Goal: Transaction & Acquisition: Purchase product/service

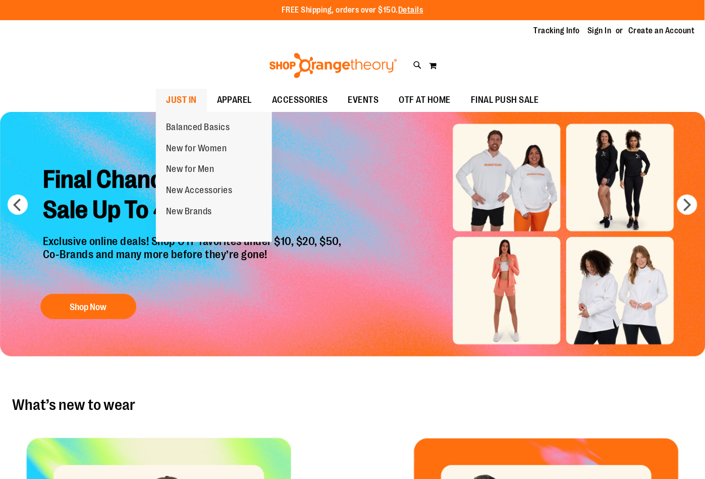
click at [175, 100] on span "JUST IN" at bounding box center [181, 100] width 31 height 23
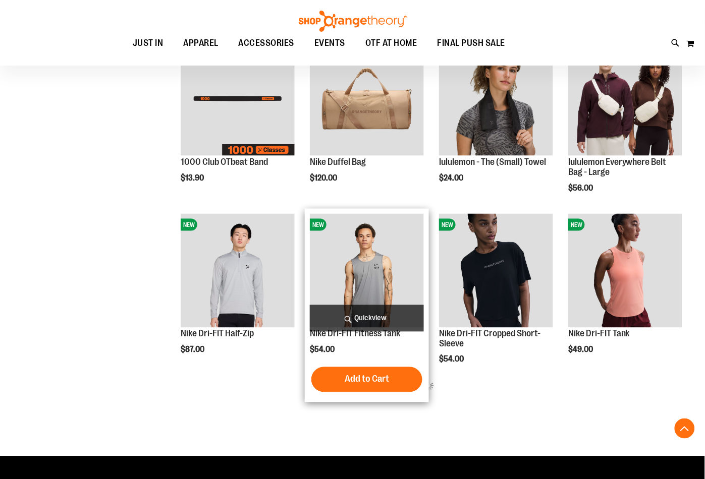
scroll to position [56, 0]
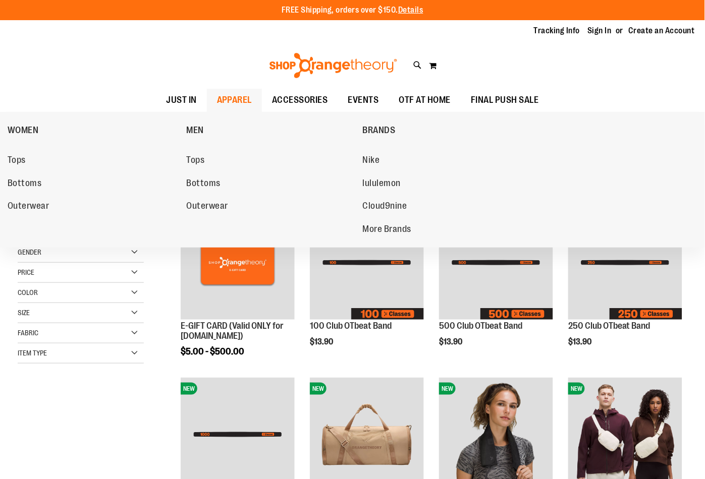
click at [223, 99] on span "APPAREL" at bounding box center [234, 100] width 35 height 23
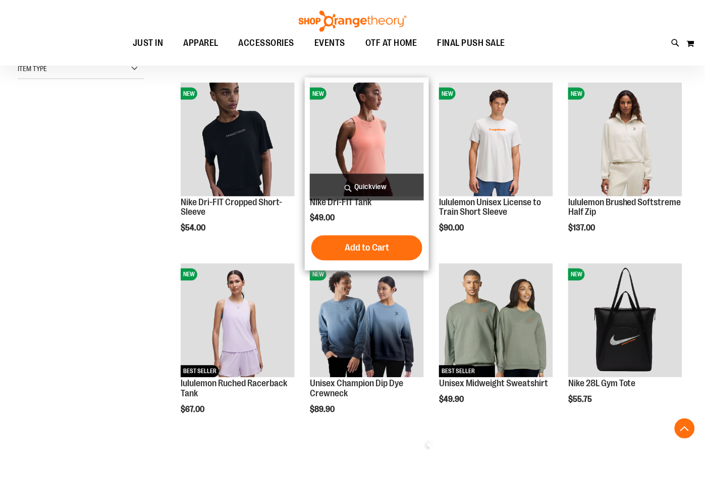
scroll to position [336, 0]
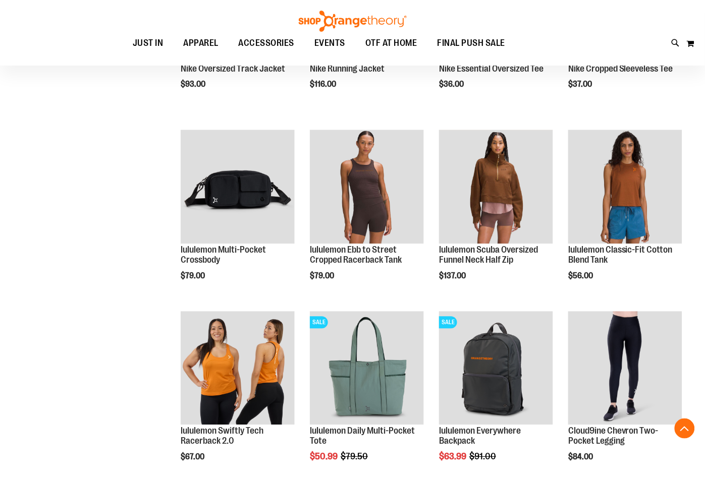
scroll to position [1513, 0]
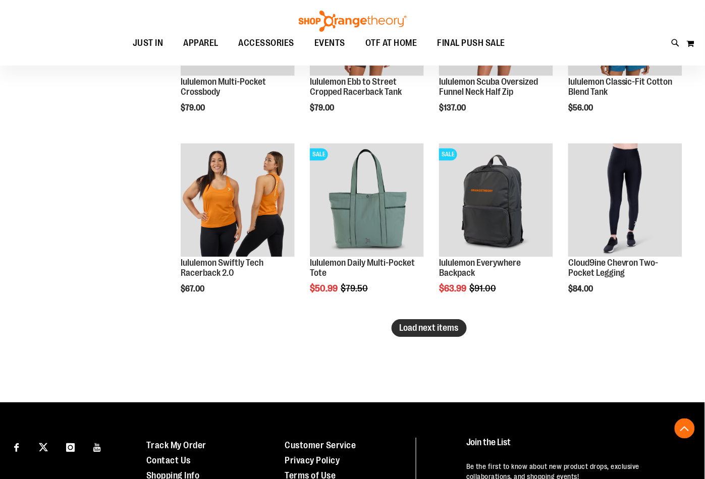
click at [433, 329] on span "Load next items" at bounding box center [428, 328] width 59 height 10
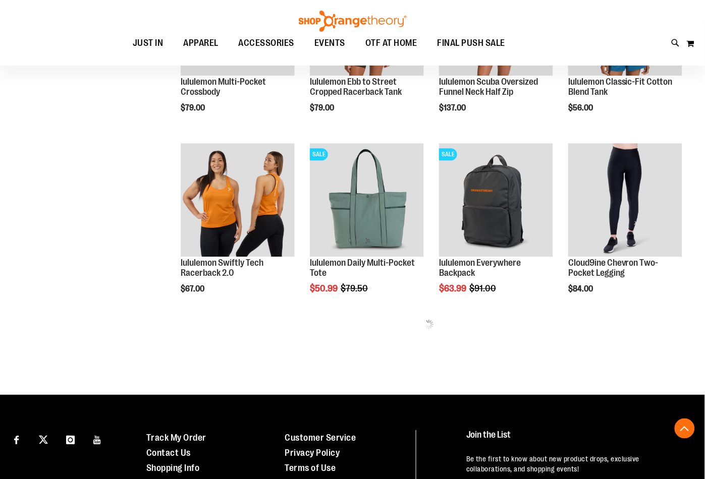
click at [433, 329] on img at bounding box center [429, 324] width 10 height 10
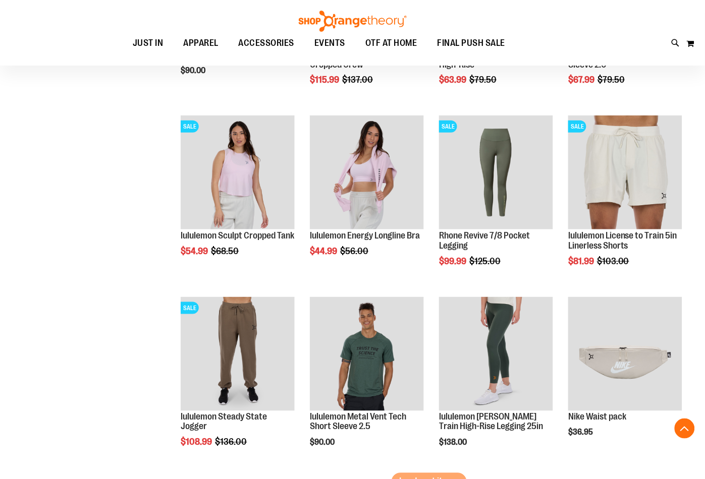
scroll to position [1961, 0]
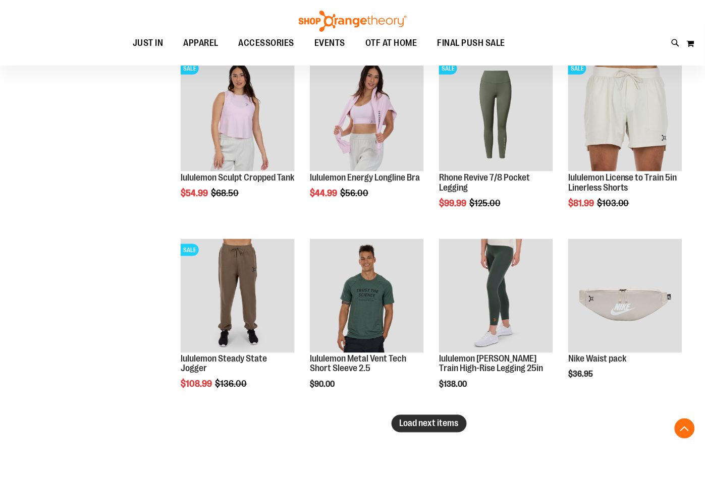
click at [409, 417] on button "Load next items" at bounding box center [428, 424] width 75 height 18
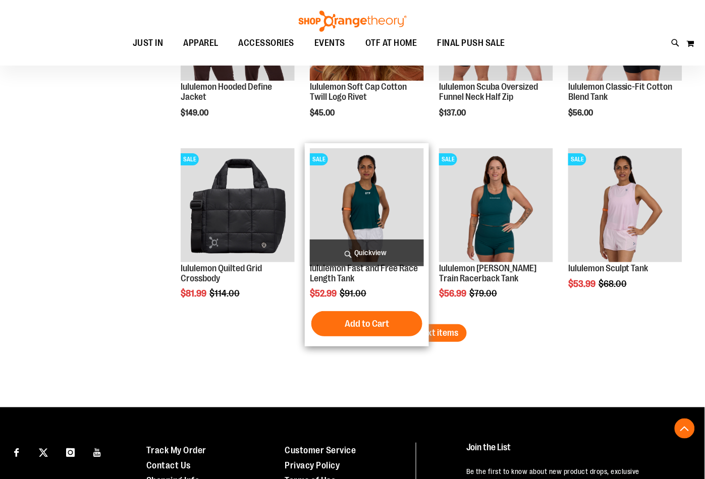
scroll to position [2690, 0]
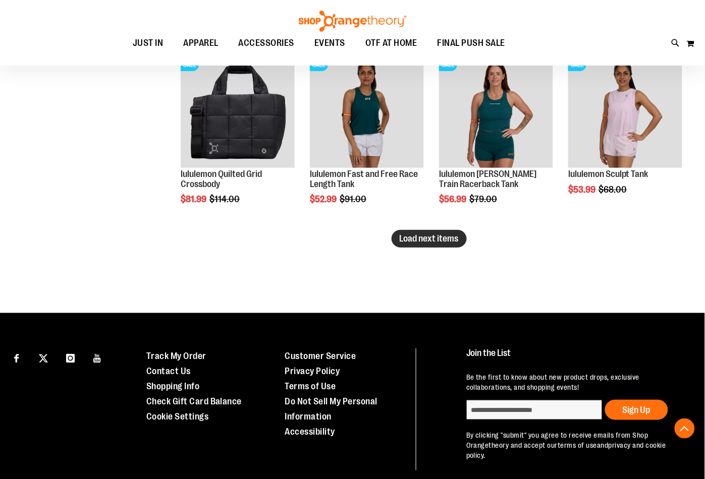
click at [422, 235] on span "Load next items" at bounding box center [428, 239] width 59 height 10
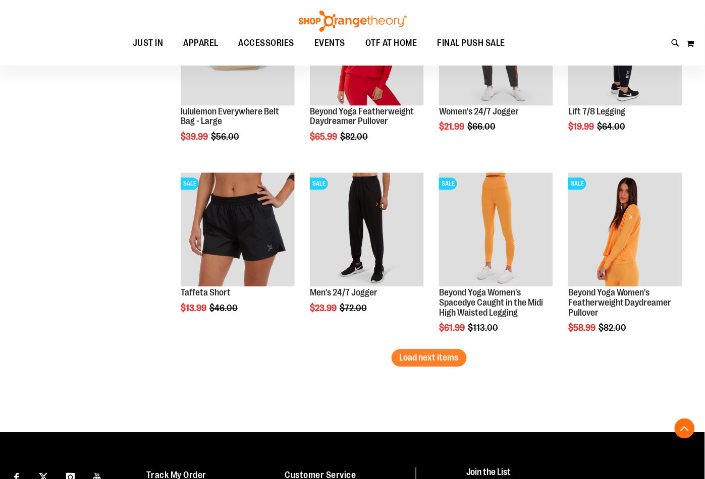
scroll to position [3118, 0]
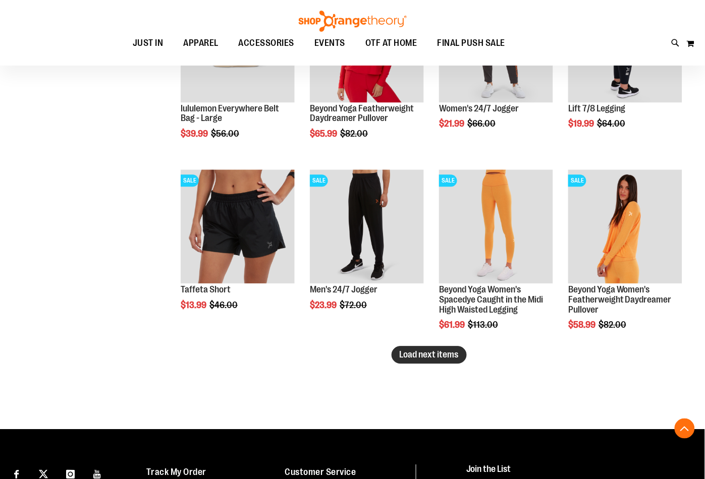
click at [423, 351] on span "Load next items" at bounding box center [428, 355] width 59 height 10
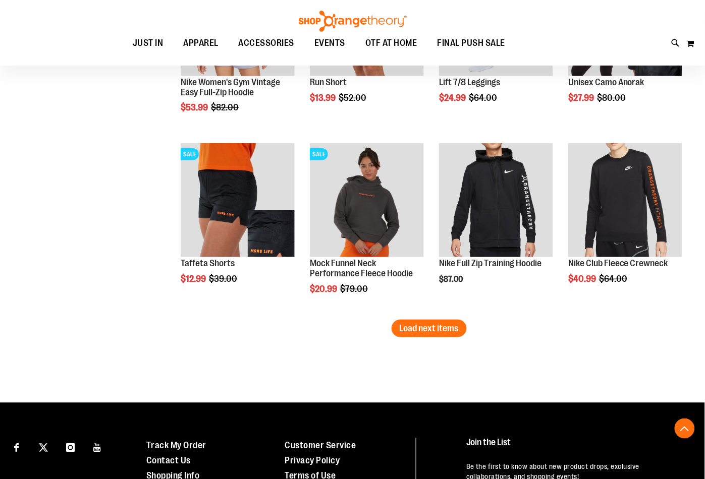
scroll to position [3790, 0]
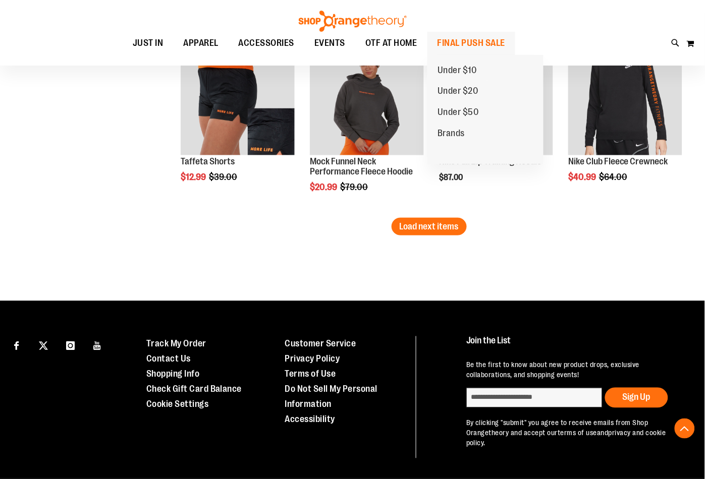
click at [468, 45] on span "FINAL PUSH SALE" at bounding box center [471, 43] width 68 height 23
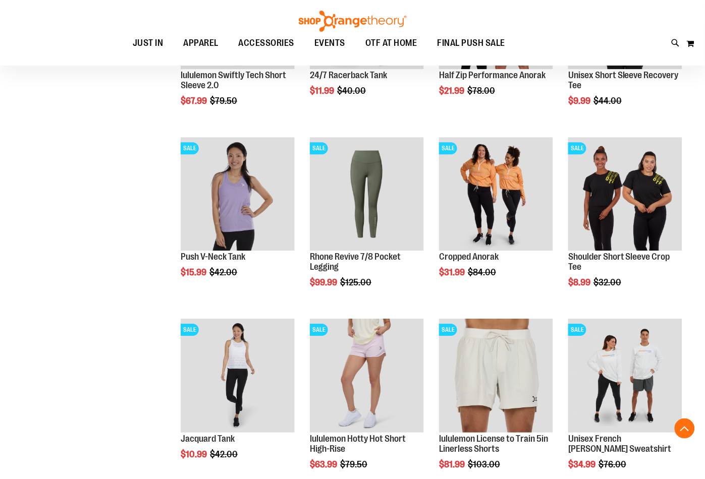
scroll to position [616, 0]
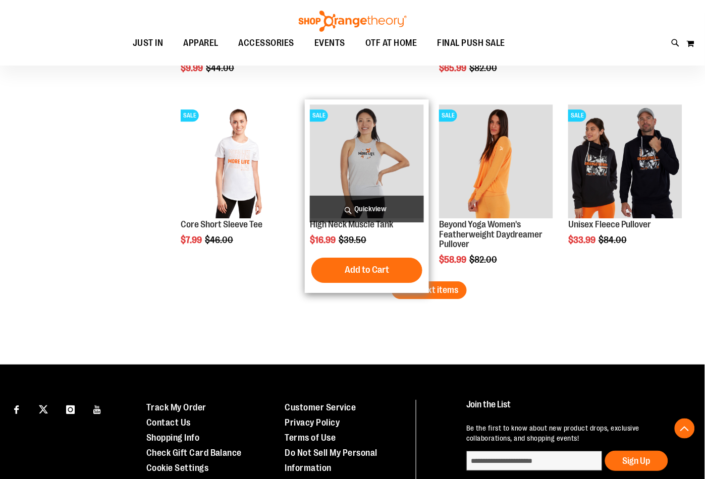
scroll to position [1569, 0]
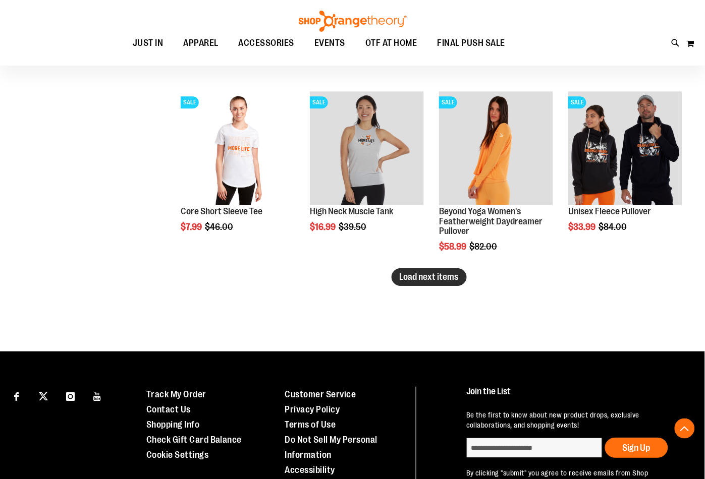
click at [407, 275] on span "Load next items" at bounding box center [428, 277] width 59 height 10
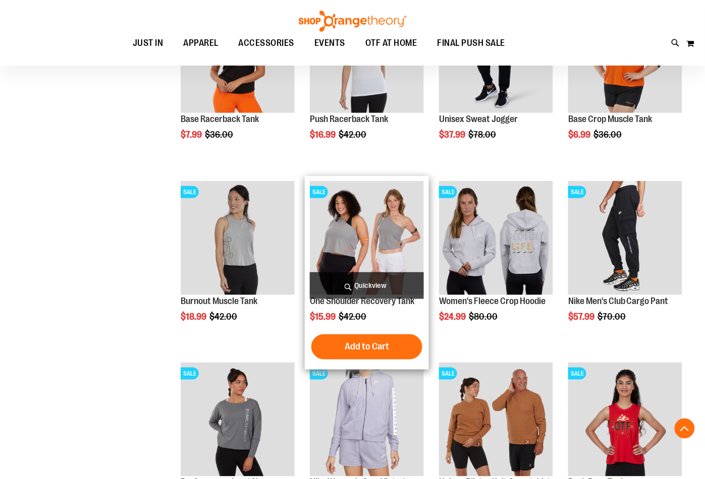
scroll to position [1793, 0]
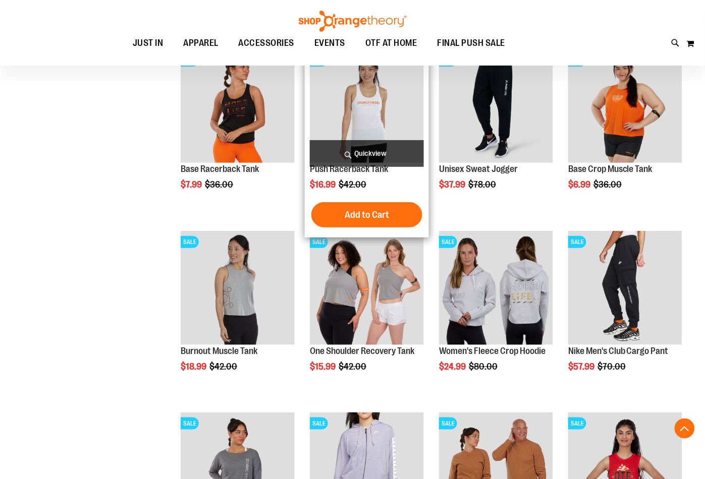
click at [325, 110] on img "product" at bounding box center [367, 106] width 114 height 114
